Goal: Task Accomplishment & Management: Use online tool/utility

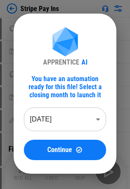
click at [43, 123] on body "Stripe Pay Ins Copy pending... Paste Values pending... Copy pending... Paste Va…" at bounding box center [65, 94] width 130 height 189
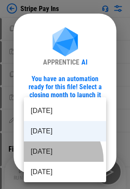
click at [51, 160] on li "Aug 2025" at bounding box center [65, 152] width 82 height 20
type input "********"
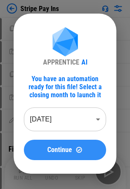
click at [49, 148] on span "Continue" at bounding box center [59, 150] width 25 height 7
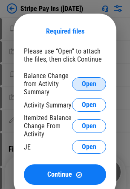
click at [86, 84] on span "Open" at bounding box center [89, 84] width 14 height 7
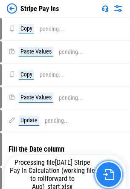
click at [111, 177] on img "button" at bounding box center [108, 174] width 11 height 11
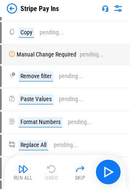
scroll to position [340, 0]
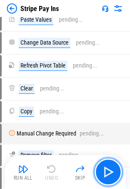
click at [97, 177] on button "button" at bounding box center [107, 172] width 27 height 27
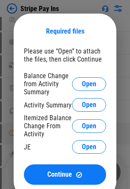
click at [42, 14] on div "Required files Please use “Open” to attach the files, then click Continue Balan…" at bounding box center [65, 106] width 103 height 185
click at [6, 2] on div "Required files Please use “Open” to attach the files, then click Continue Balan…" at bounding box center [65, 106] width 130 height 212
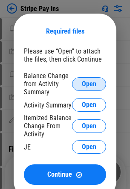
click at [99, 86] on button "Open" at bounding box center [89, 84] width 34 height 14
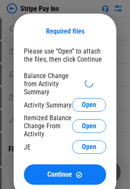
click at [114, 186] on div "Required files Please use “Open” to attach the files, then click Continue Balan…" at bounding box center [65, 106] width 103 height 185
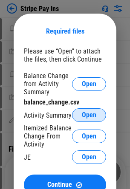
click at [94, 113] on span "Open" at bounding box center [89, 115] width 14 height 7
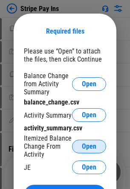
click at [90, 142] on button "Open" at bounding box center [89, 147] width 34 height 14
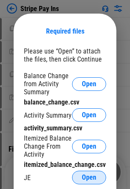
click at [79, 176] on button "Open" at bounding box center [89, 178] width 34 height 14
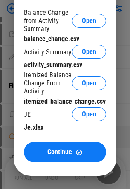
scroll to position [128, 0]
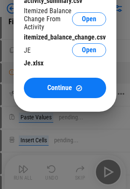
click at [85, 92] on button "Continue" at bounding box center [65, 88] width 82 height 20
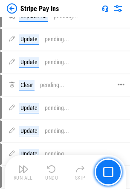
scroll to position [774, 0]
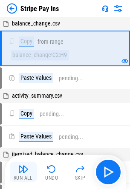
click at [24, 171] on img "button" at bounding box center [23, 169] width 10 height 10
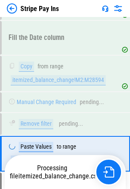
scroll to position [349, 0]
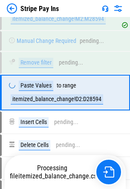
scroll to position [349, 0]
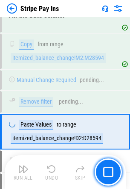
scroll to position [349, 0]
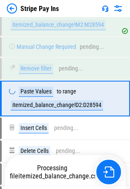
scroll to position [349, 0]
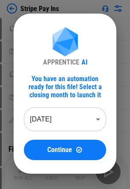
drag, startPoint x: 110, startPoint y: 23, endPoint x: 125, endPoint y: 16, distance: 16.4
click at [111, 23] on div "APPRENTICE AI You have an automation ready for this file! Select a closing mont…" at bounding box center [65, 94] width 103 height 160
click at [126, 14] on div "APPRENTICE AI You have an automation ready for this file! Select a closing mont…" at bounding box center [65, 94] width 130 height 188
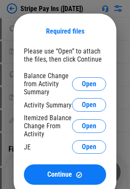
click at [124, 12] on div "Required files Please use “Open” to attach the files, then click Continue Balan…" at bounding box center [65, 106] width 130 height 212
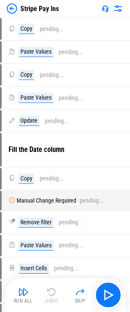
click at [9, 11] on img at bounding box center [12, 8] width 10 height 10
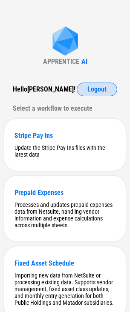
click at [93, 91] on span "Logout" at bounding box center [96, 89] width 19 height 7
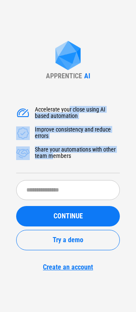
drag, startPoint x: 66, startPoint y: 122, endPoint x: 51, endPoint y: 162, distance: 42.8
click at [51, 162] on div "Accelerate your close using AI based automation Improve consistency and reduce …" at bounding box center [68, 139] width 104 height 67
click at [71, 151] on div "Share your automations with other team members" at bounding box center [77, 153] width 85 height 14
